Goal: Communication & Community: Answer question/provide support

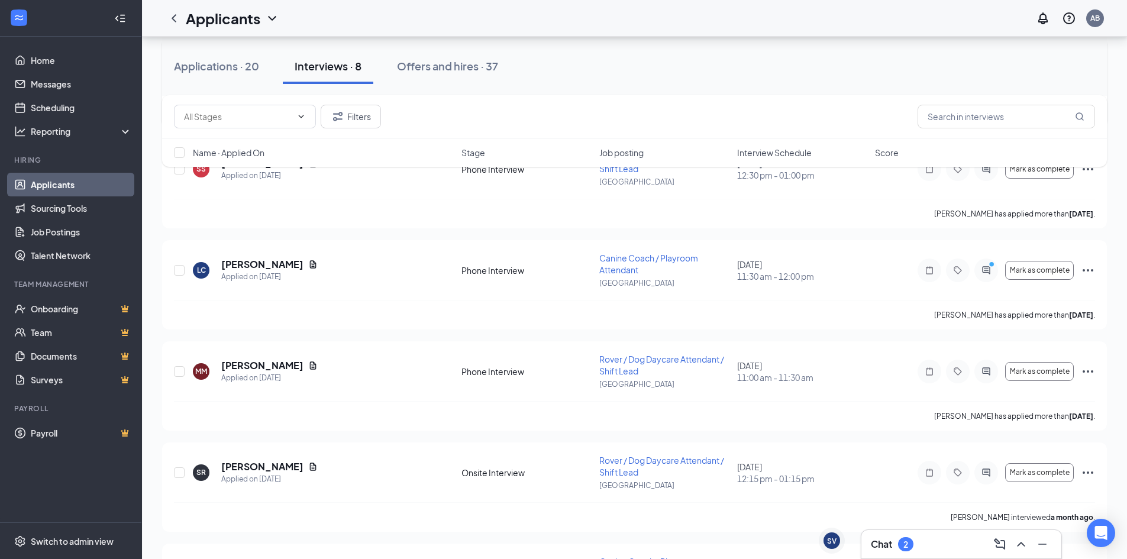
scroll to position [414, 0]
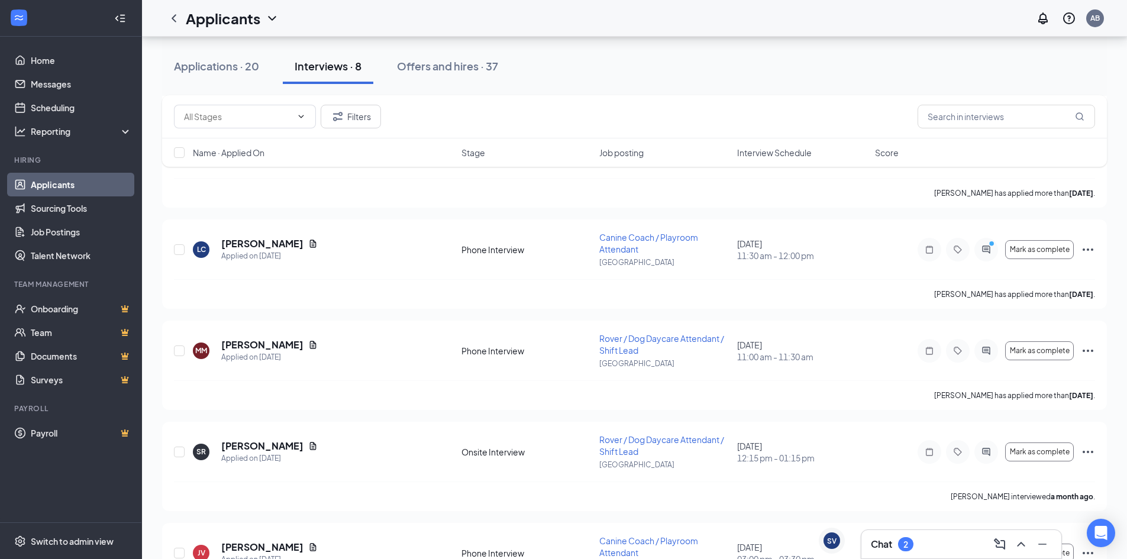
click at [929, 548] on div "Chat 2" at bounding box center [961, 544] width 181 height 19
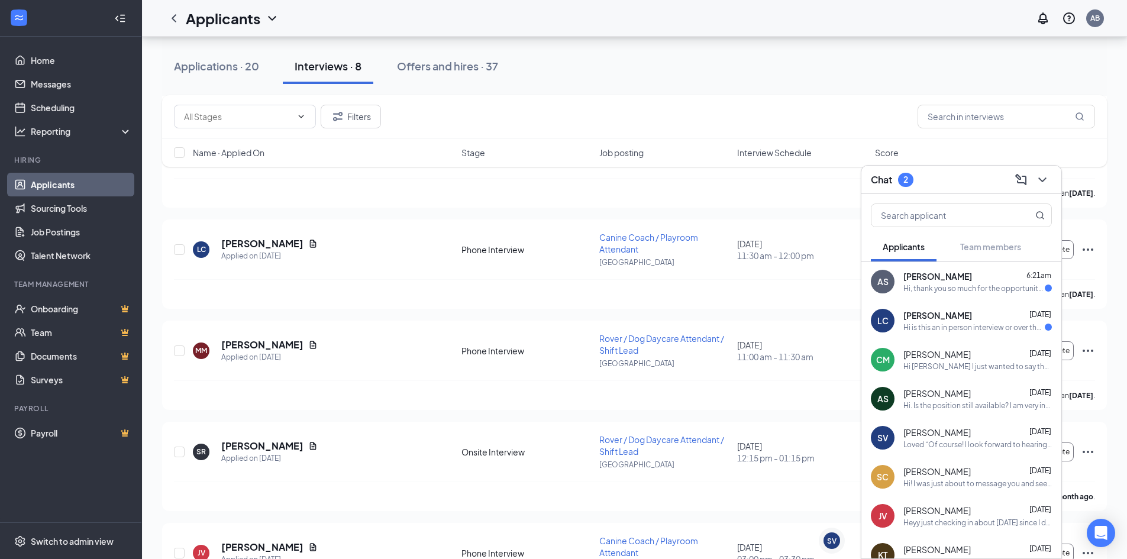
click at [978, 325] on div "Hi is this an in person interview or over the phone ?" at bounding box center [973, 327] width 141 height 10
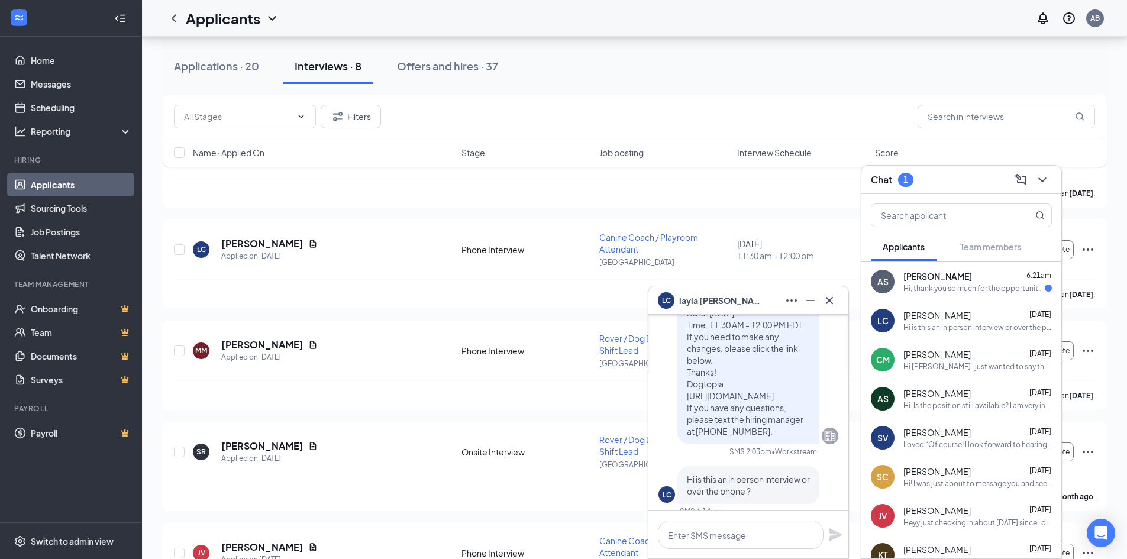
scroll to position [0, 0]
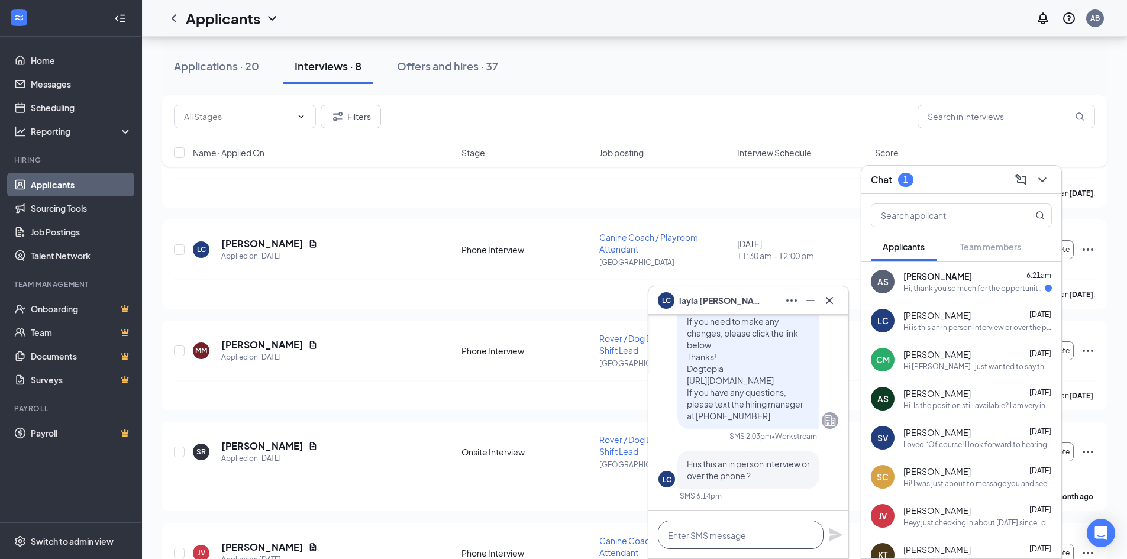
click at [775, 535] on textarea at bounding box center [741, 535] width 166 height 28
type textarea "This one will be over the phone"
click at [826, 533] on div "This one will be over the phone" at bounding box center [748, 534] width 200 height 47
click at [835, 538] on icon "Plane" at bounding box center [835, 534] width 13 height 13
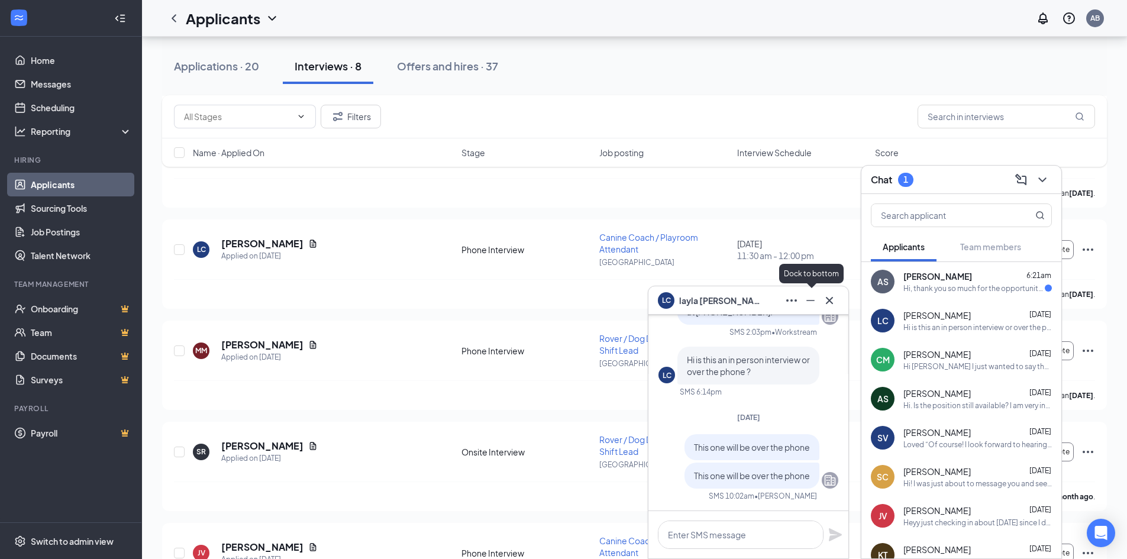
click at [816, 298] on icon "Minimize" at bounding box center [810, 300] width 14 height 14
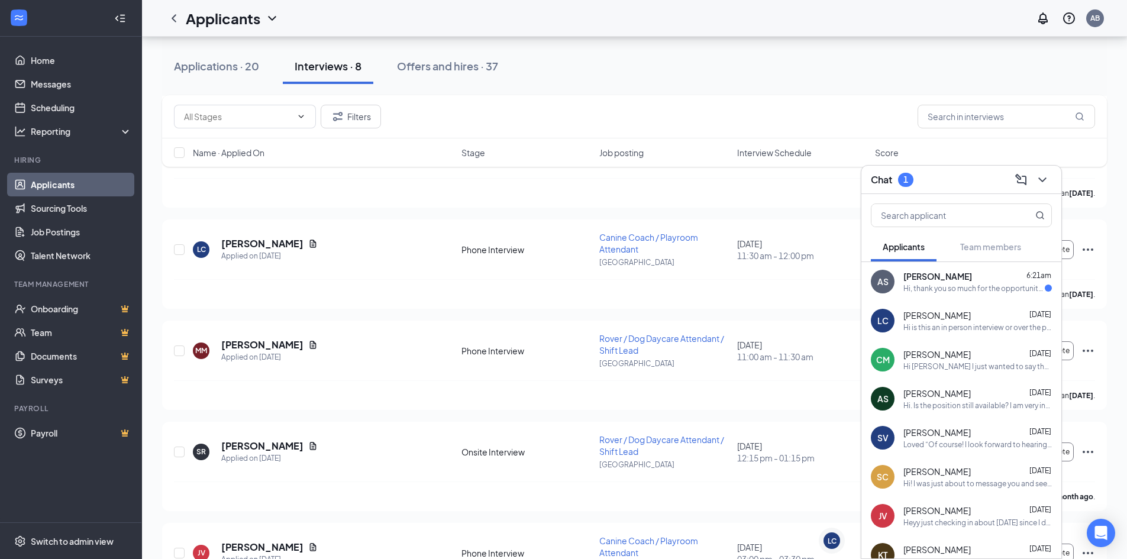
click at [906, 285] on div "Hi, thank you so much for the opportunity, however i am unable to make it at th…" at bounding box center [973, 288] width 141 height 10
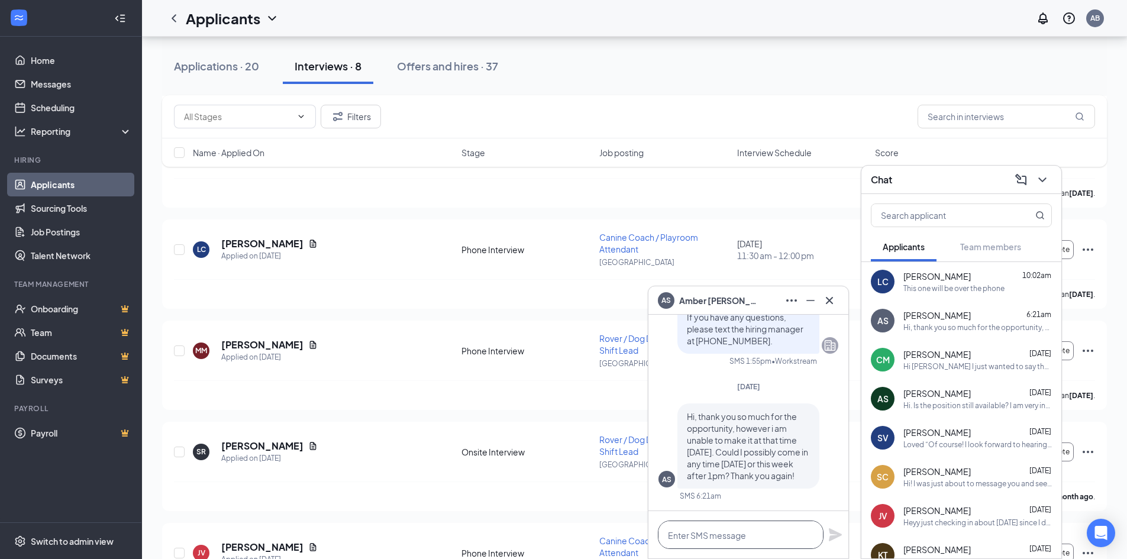
click at [763, 533] on textarea at bounding box center [741, 535] width 166 height 28
click at [674, 532] on textarea "You can come in [DATE] at 3pm?" at bounding box center [741, 535] width 166 height 28
type textarea "Can you can come in [DATE] at 3pm?"
click at [839, 538] on icon "Plane" at bounding box center [835, 535] width 14 height 14
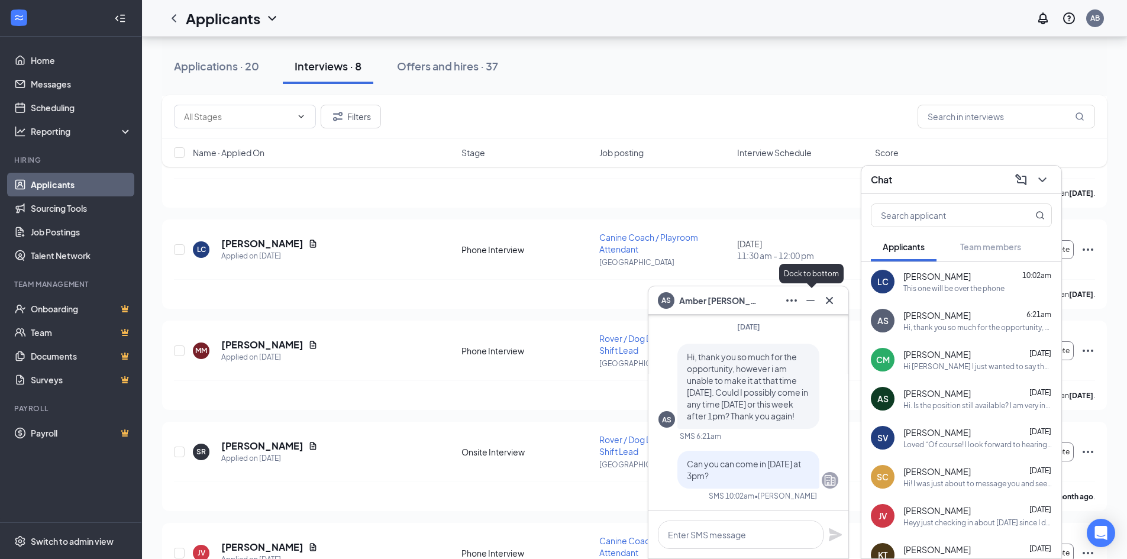
click at [809, 296] on icon "Minimize" at bounding box center [810, 300] width 14 height 14
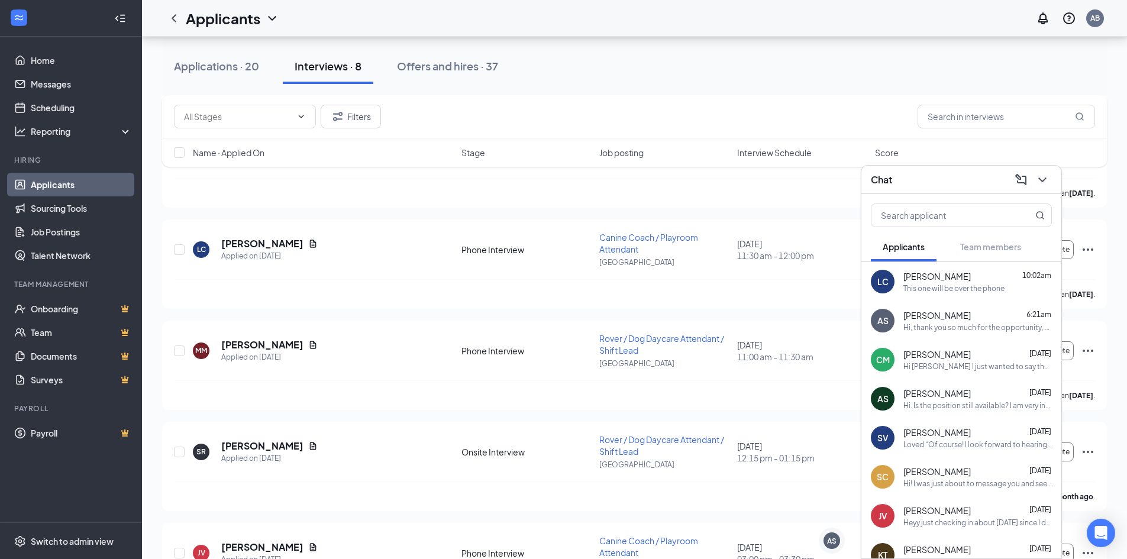
click at [779, 151] on span "Interview Schedule" at bounding box center [774, 153] width 75 height 12
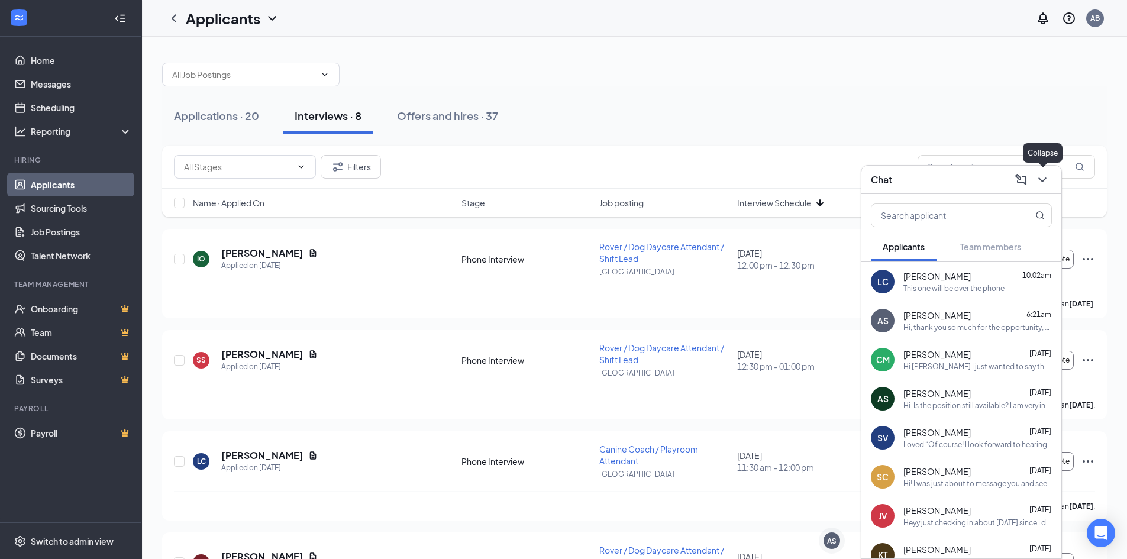
click at [1036, 177] on icon "ChevronDown" at bounding box center [1042, 180] width 14 height 14
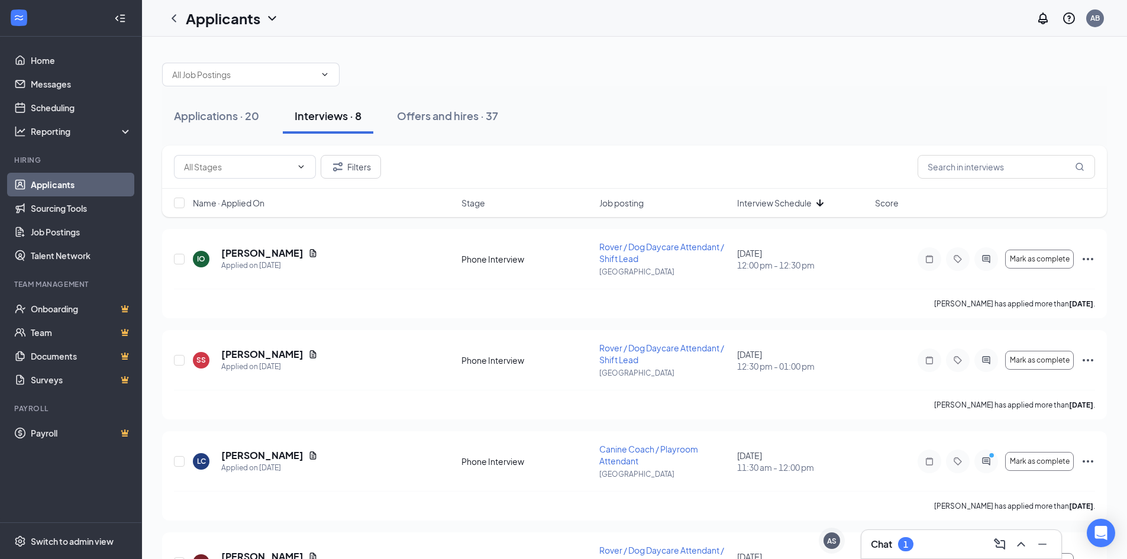
click at [923, 544] on div "Chat 1" at bounding box center [961, 544] width 181 height 19
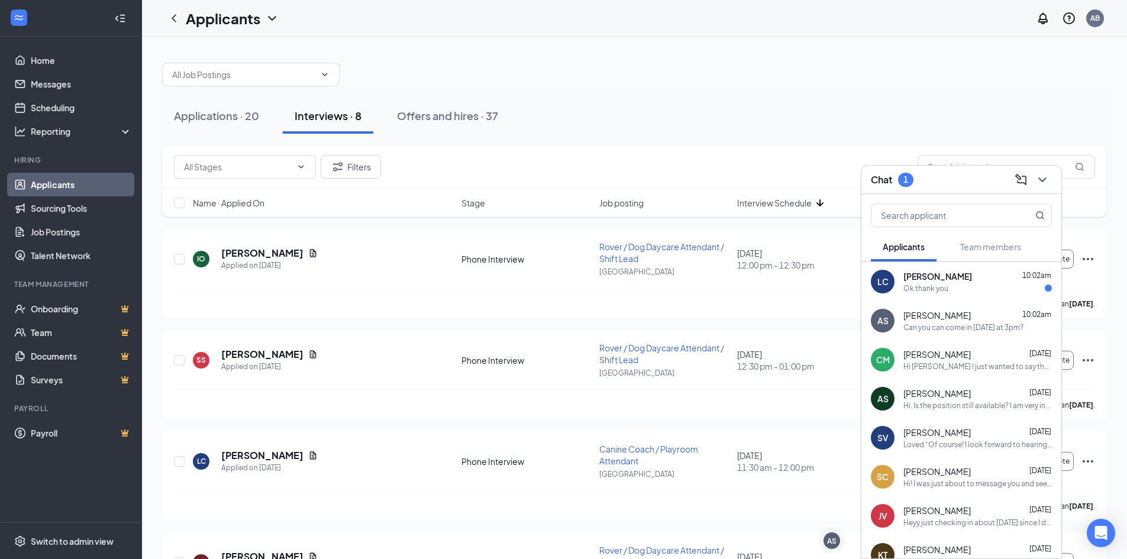
click at [942, 287] on div "Ok thank you" at bounding box center [925, 288] width 45 height 10
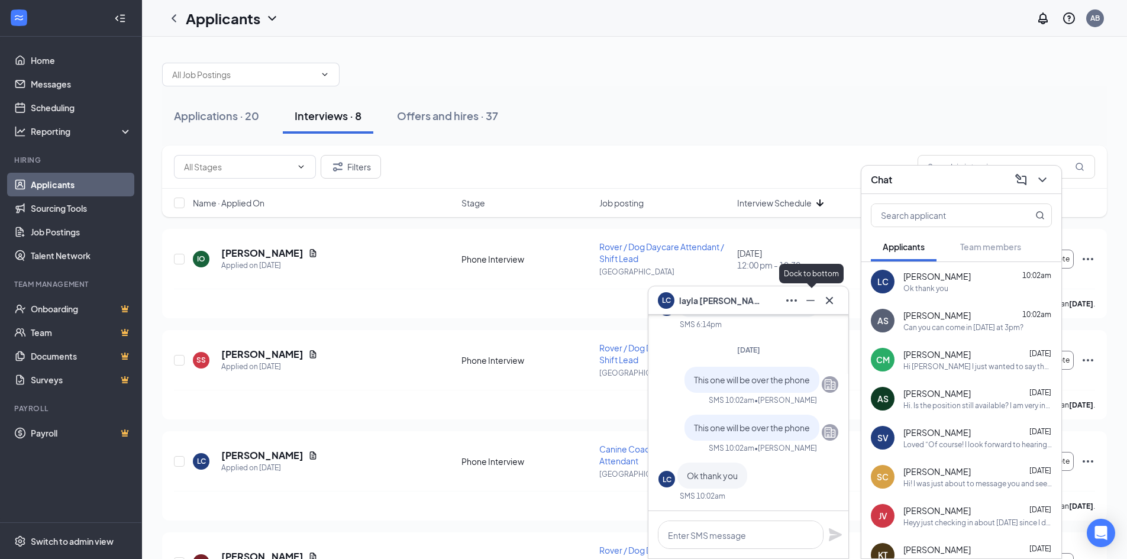
click at [813, 302] on icon "Minimize" at bounding box center [810, 300] width 14 height 14
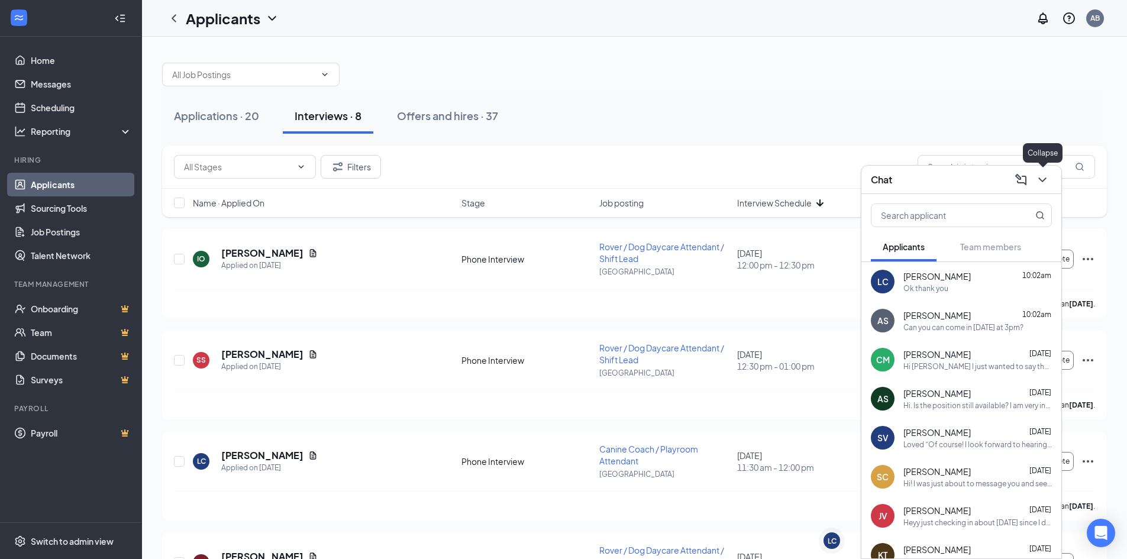
click at [1039, 180] on icon "ChevronDown" at bounding box center [1042, 180] width 14 height 14
